Goal: Browse casually: Explore the website without a specific task or goal

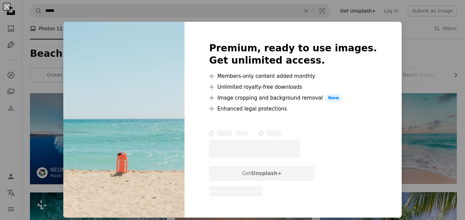
scroll to position [577, 0]
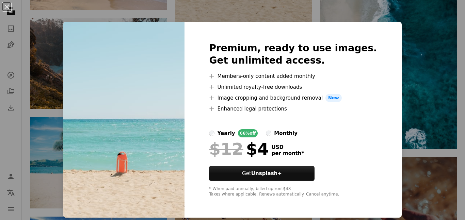
click at [411, 22] on div "An X shape Premium, ready to use images. Get unlimited access. A plus sign Memb…" at bounding box center [232, 110] width 465 height 220
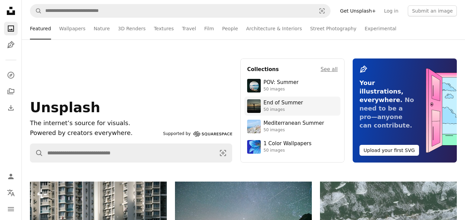
click at [264, 113] on link "End of Summer 50 images" at bounding box center [292, 106] width 91 height 14
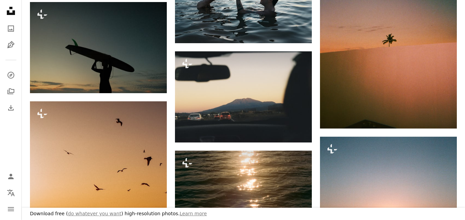
scroll to position [396, 0]
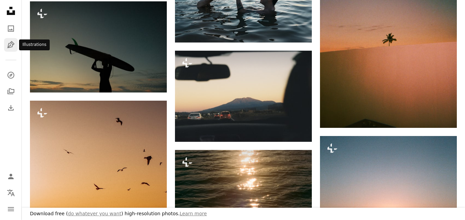
click at [7, 50] on link "Pen Tool" at bounding box center [11, 45] width 14 height 14
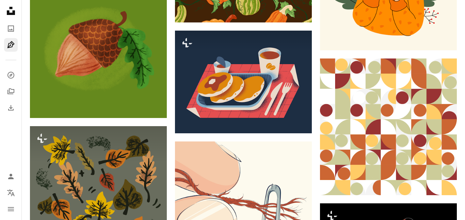
scroll to position [1302, 0]
